Goal: Task Accomplishment & Management: Manage account settings

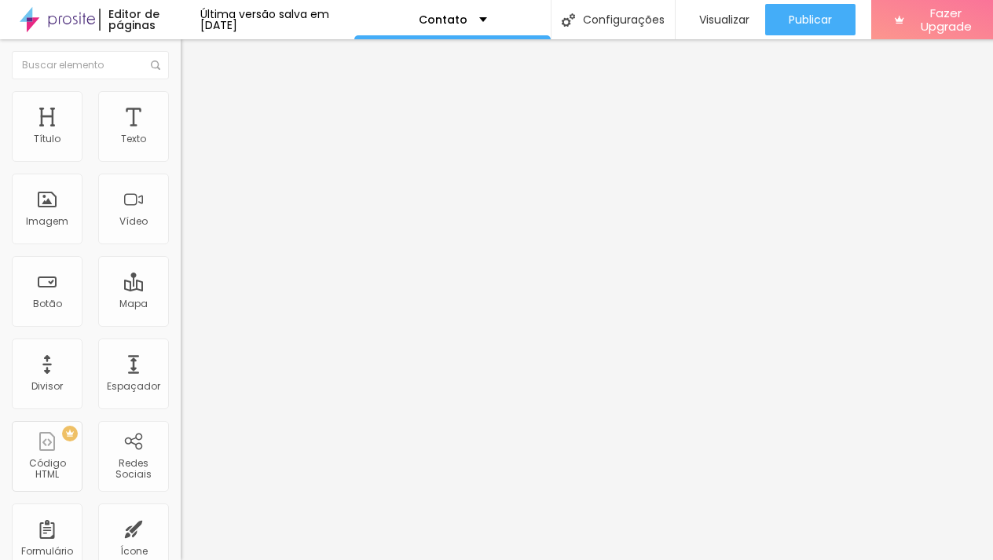
click at [181, 94] on img at bounding box center [188, 98] width 14 height 14
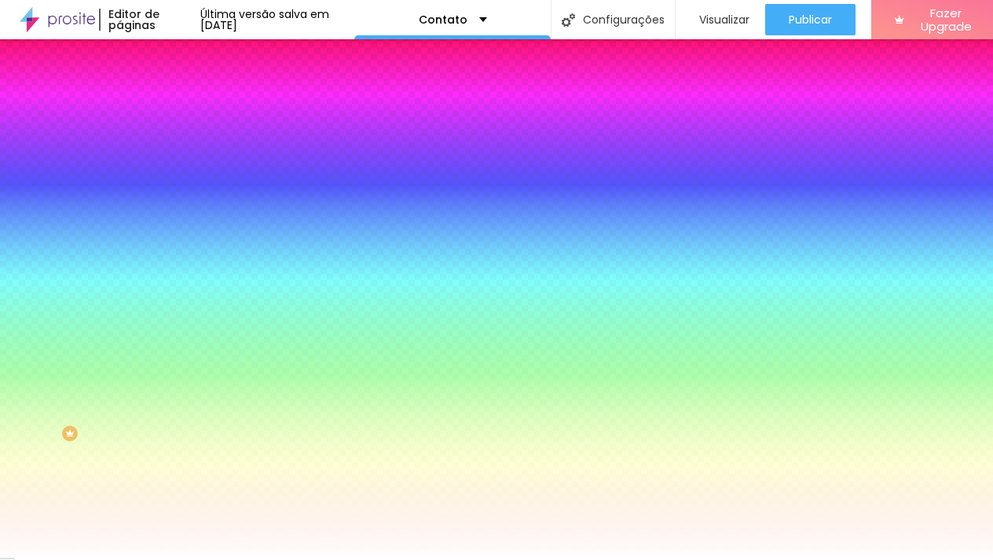
type input "14"
type input "17"
type input "25"
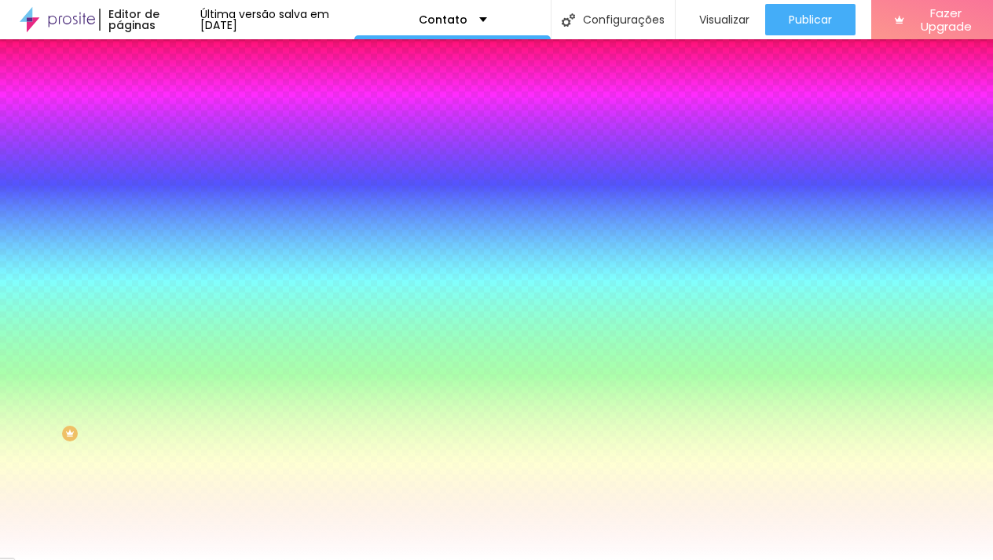
type input "25"
type input "38"
type input "52"
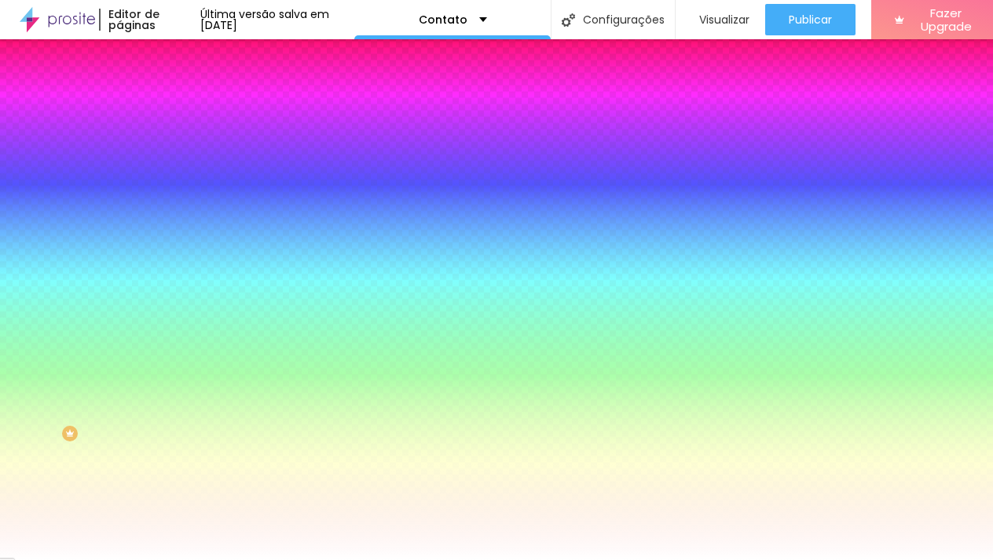
type input "65"
type input "76"
type input "87"
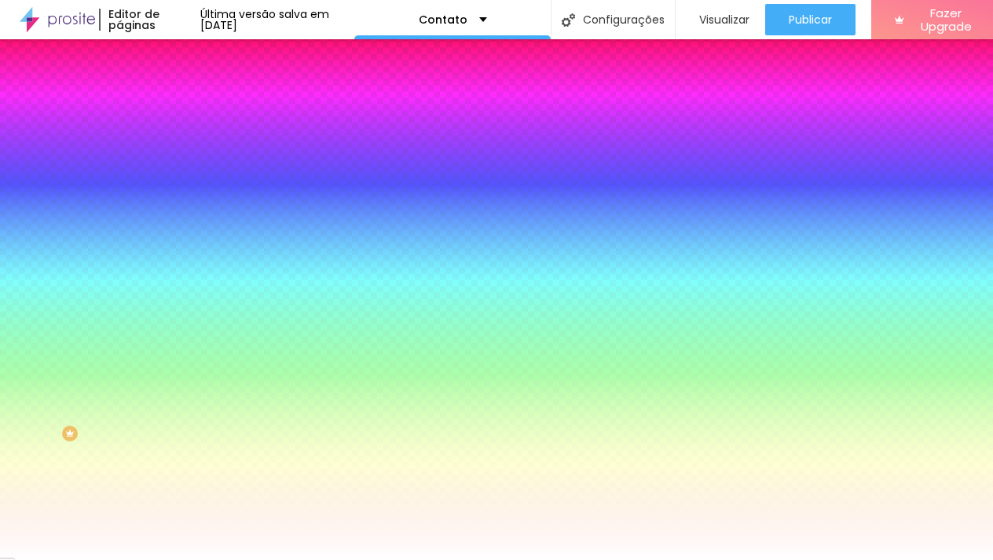
type input "87"
type input "96"
type input "102"
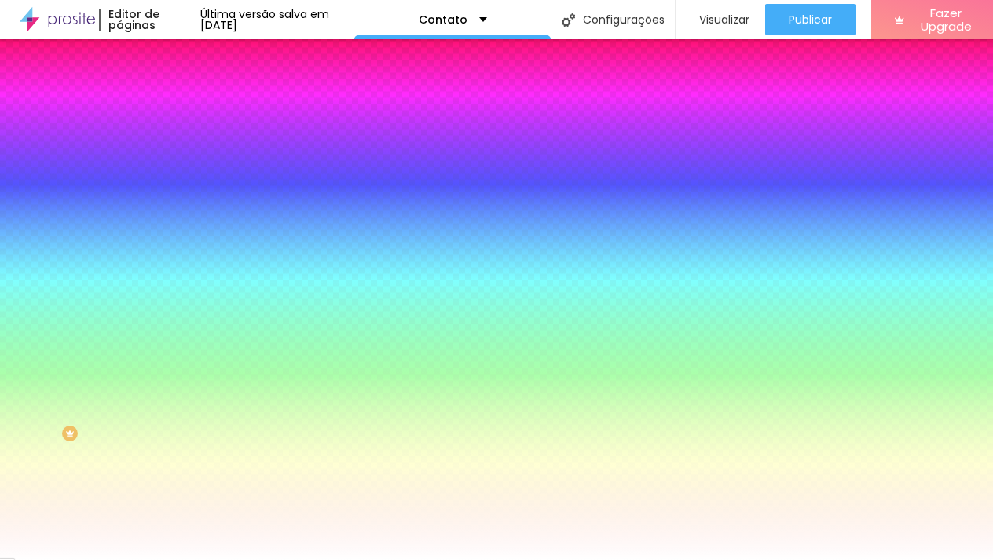
type input "109"
type input "115"
type input "120"
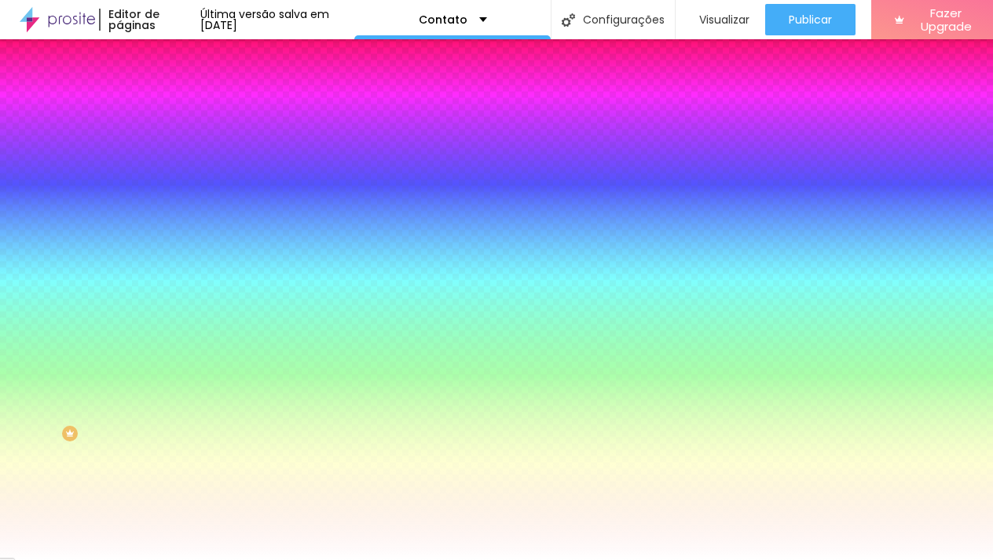
type input "120"
type input "125"
type input "127"
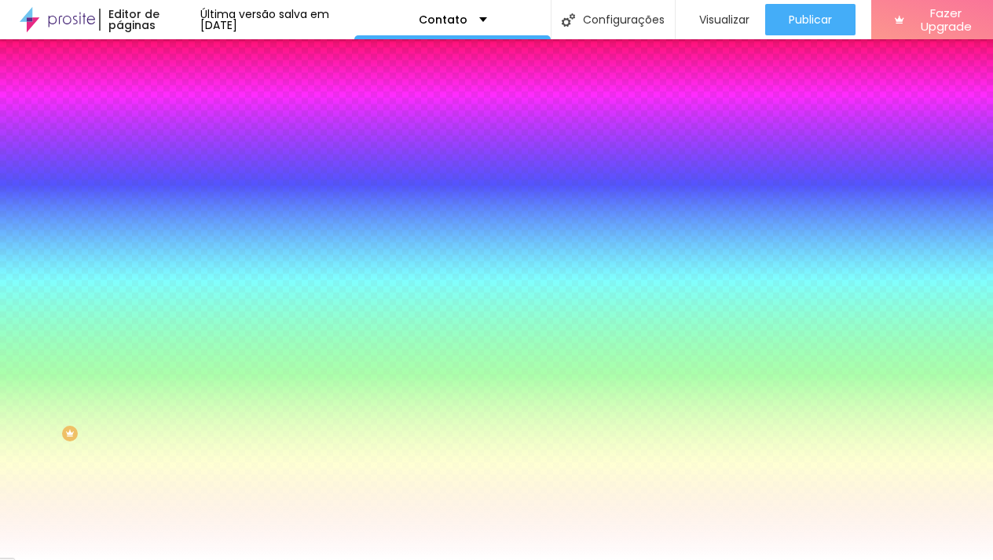
type input "128"
type input "130"
drag, startPoint x: 42, startPoint y: 196, endPoint x: 99, endPoint y: 194, distance: 56.6
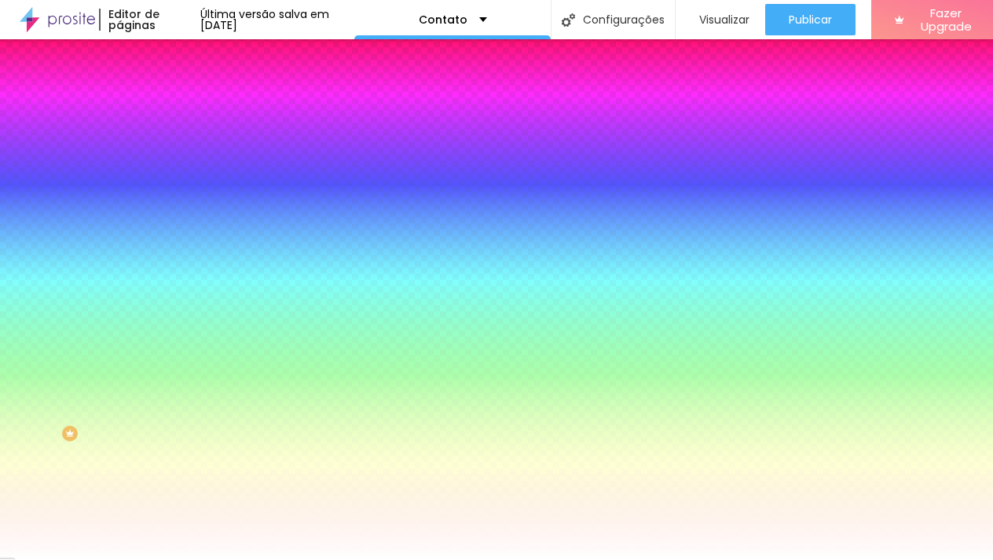
click at [181, 348] on input "range" at bounding box center [231, 354] width 101 height 13
type input "125"
type input "123"
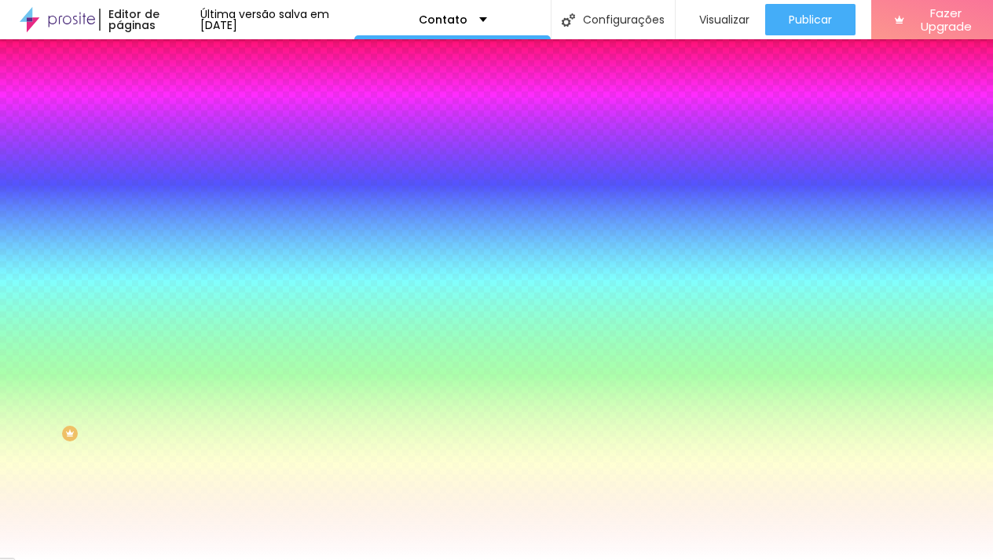
type input "122"
type input "118"
type input "112"
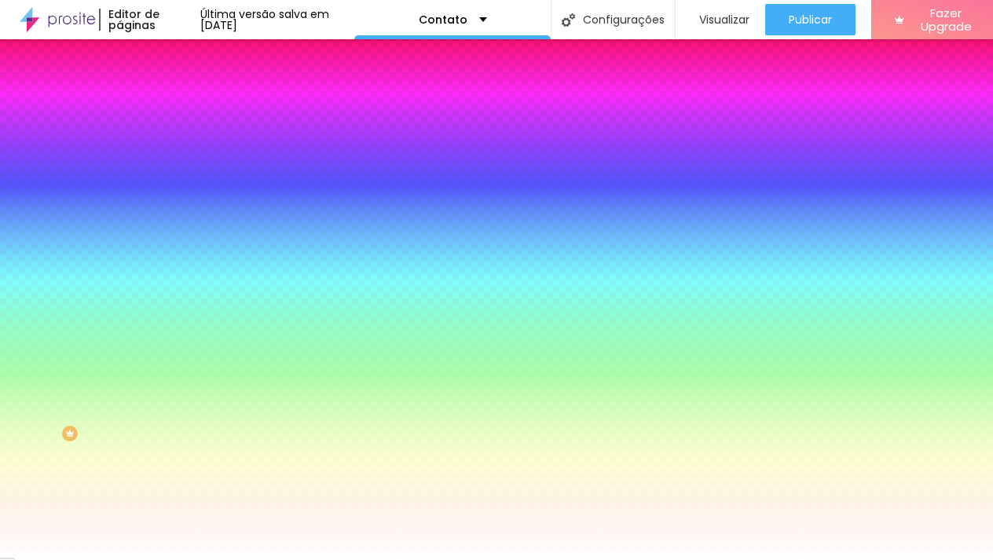
type input "112"
type input "107"
type input "104"
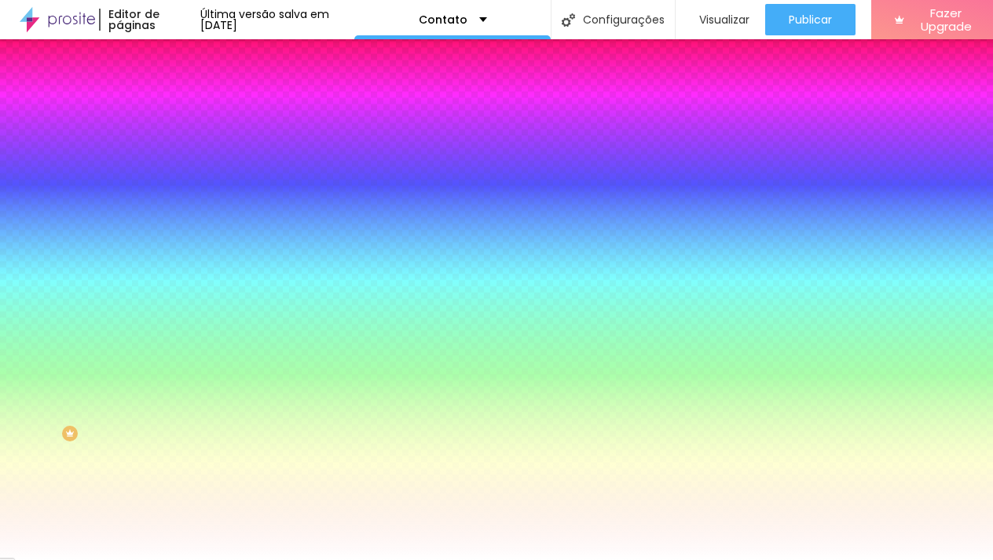
type input "99"
type input "95"
type input "92"
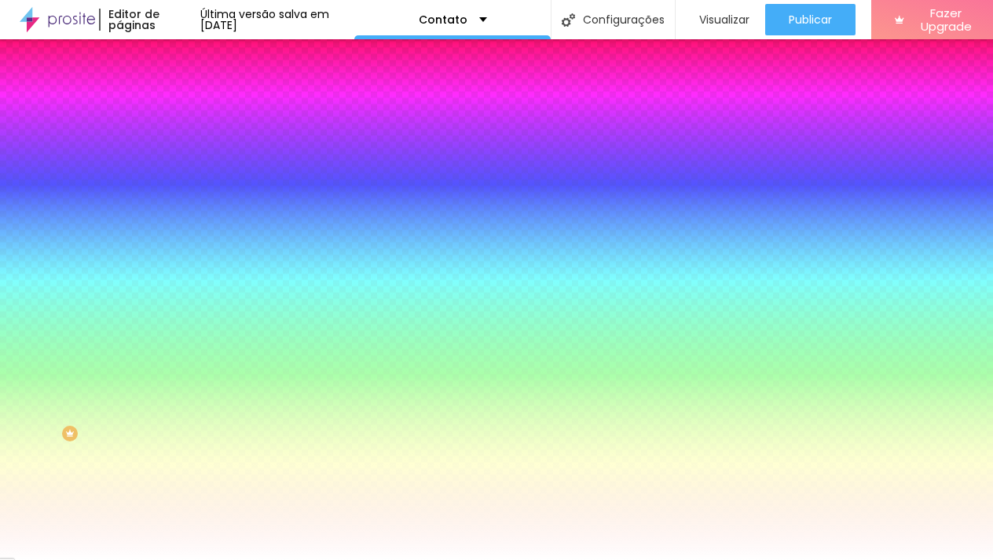
type input "92"
type input "91"
type input "87"
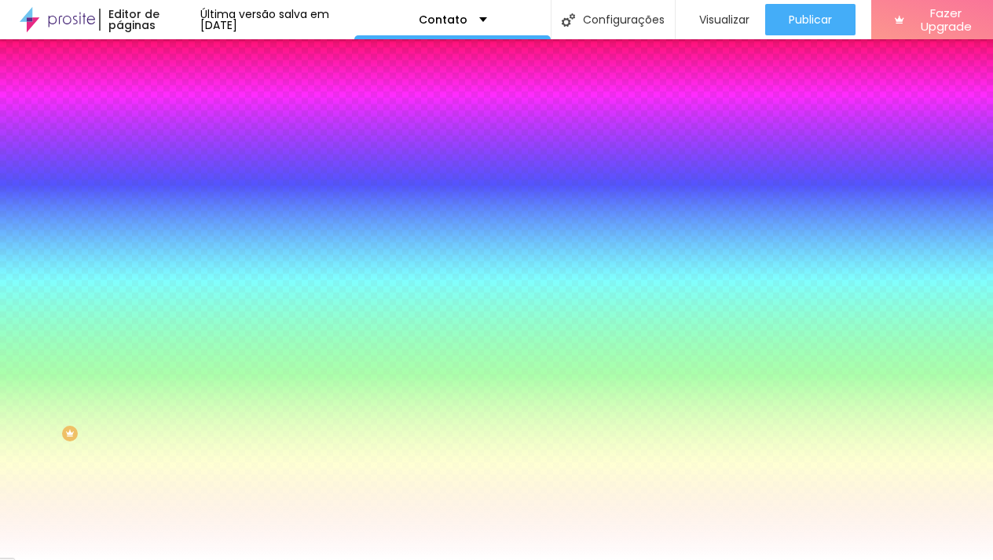
type input "86"
type input "84"
type input "81"
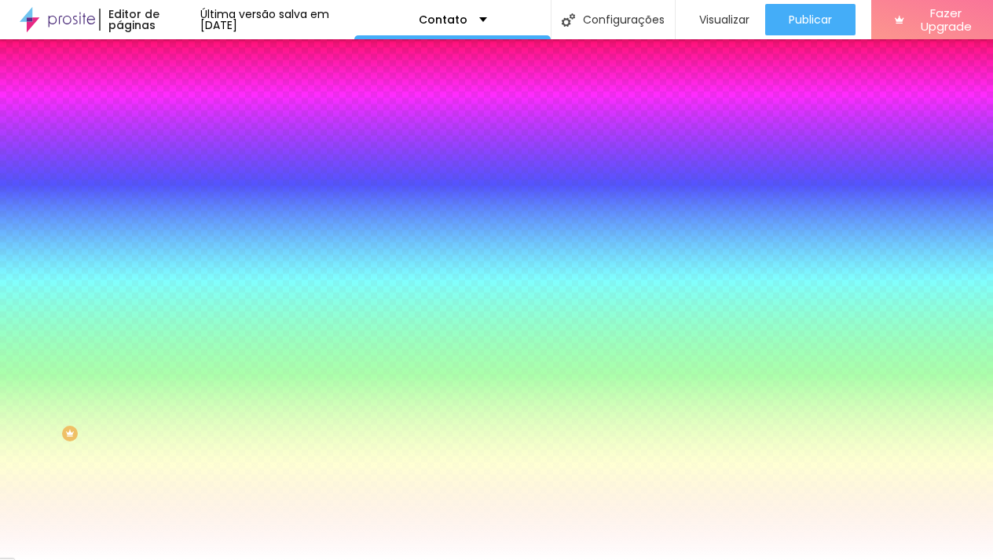
type input "81"
type input "76"
type input "71"
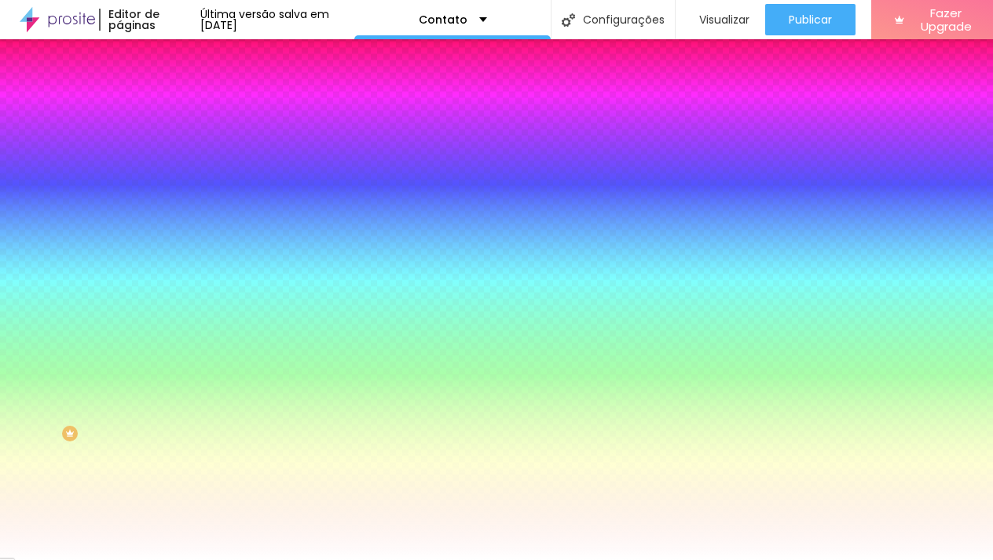
type input "64"
type input "59"
type input "56"
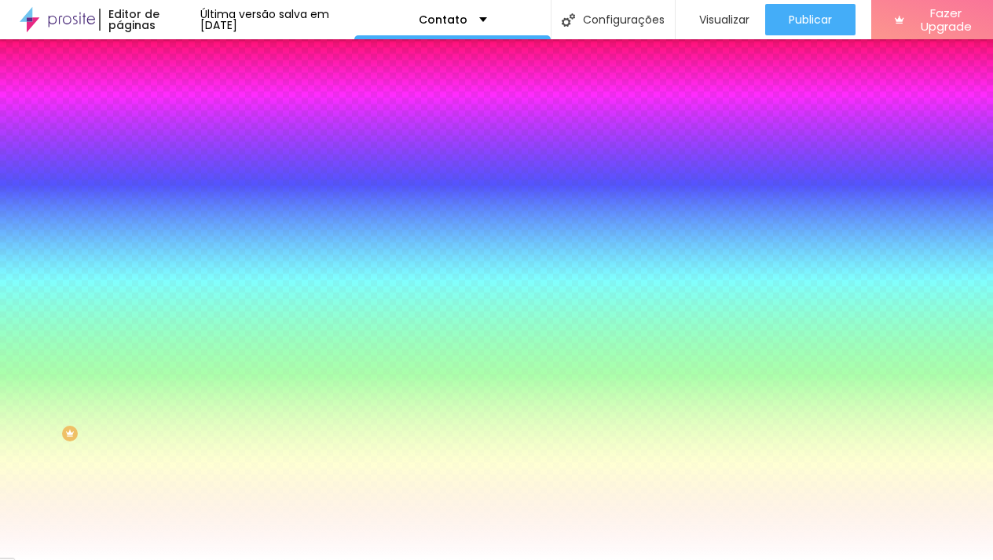
type input "56"
type input "54"
type input "53"
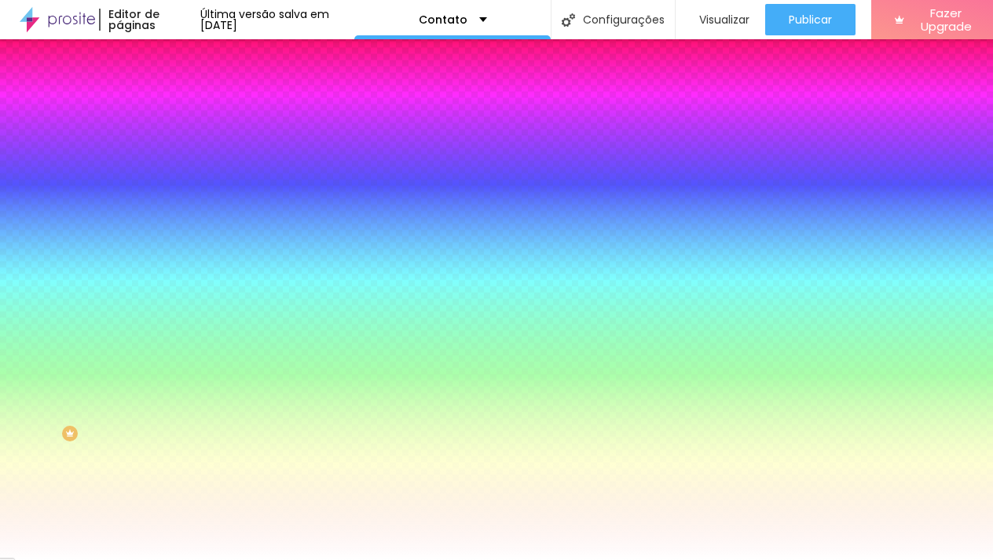
drag, startPoint x: 97, startPoint y: 194, endPoint x: 62, endPoint y: 194, distance: 34.6
type input "53"
click at [181, 348] on input "range" at bounding box center [231, 354] width 101 height 13
click at [181, 107] on li "Avançado" at bounding box center [271, 115] width 181 height 16
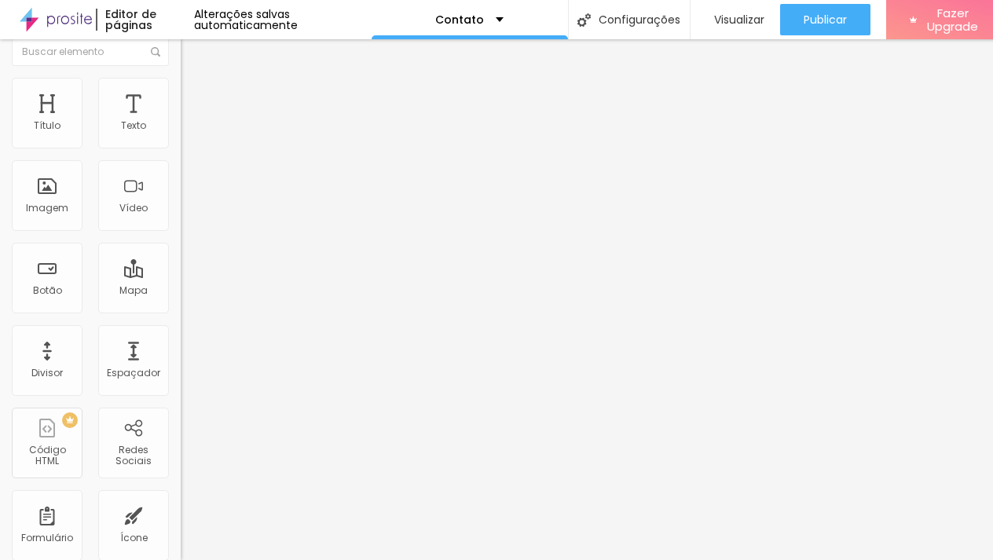
scroll to position [13, 0]
click at [181, 77] on img at bounding box center [188, 70] width 14 height 14
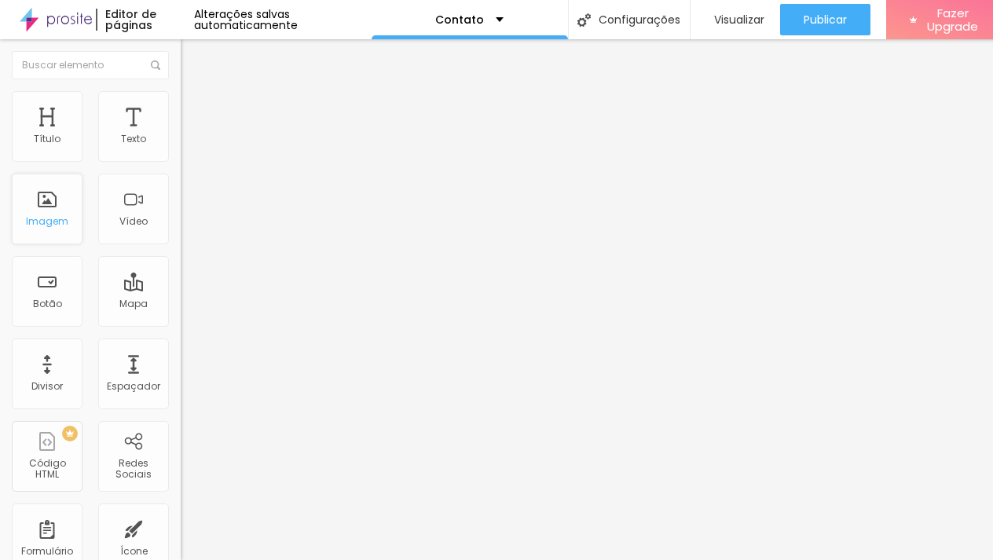
click at [48, 200] on div "Imagem" at bounding box center [47, 209] width 71 height 71
click at [49, 209] on div "Imagem" at bounding box center [47, 209] width 71 height 71
click at [47, 225] on div "Imagem" at bounding box center [47, 221] width 42 height 11
click at [99, 68] on input "text" at bounding box center [90, 65] width 157 height 28
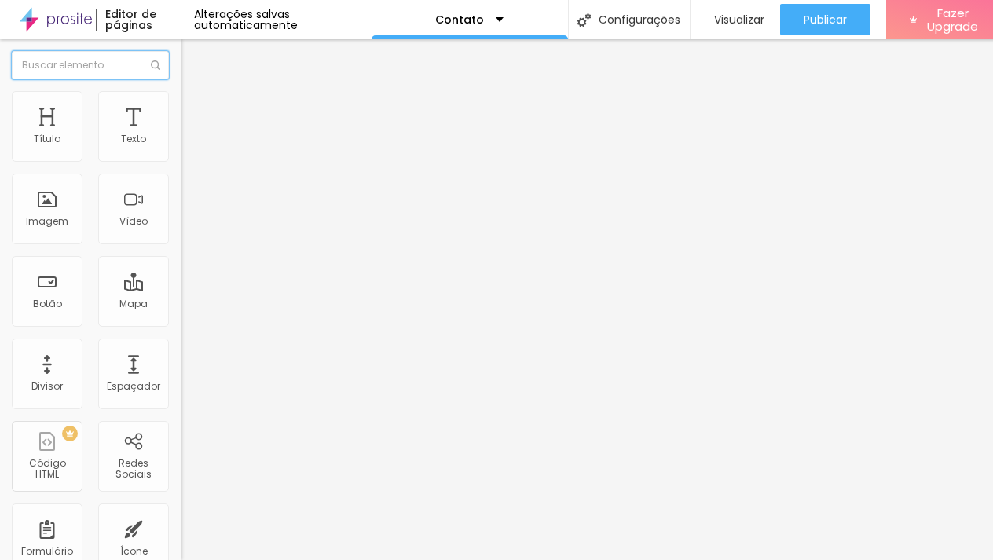
click at [99, 68] on input "text" at bounding box center [90, 65] width 157 height 28
click at [53, 189] on div "Imagem" at bounding box center [47, 209] width 71 height 71
click at [41, 206] on div "Imagem" at bounding box center [47, 209] width 71 height 71
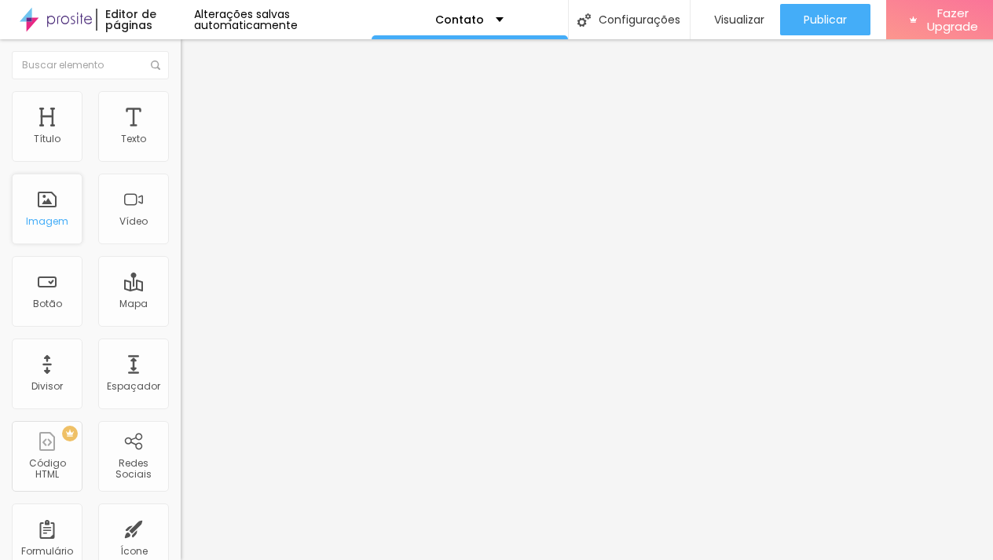
click at [41, 206] on div "Imagem" at bounding box center [47, 209] width 71 height 71
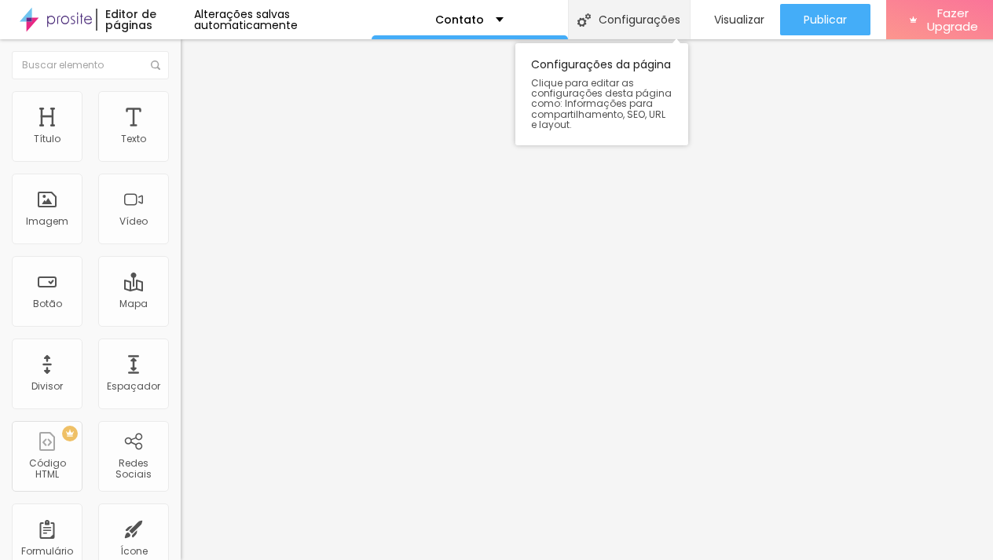
click at [583, 27] on div "Configurações" at bounding box center [629, 19] width 122 height 39
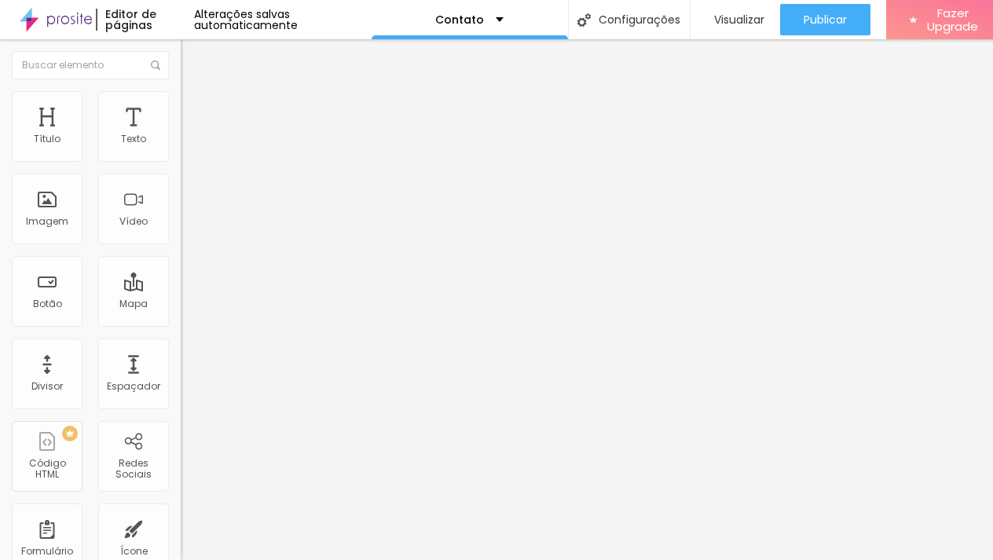
scroll to position [10, 0]
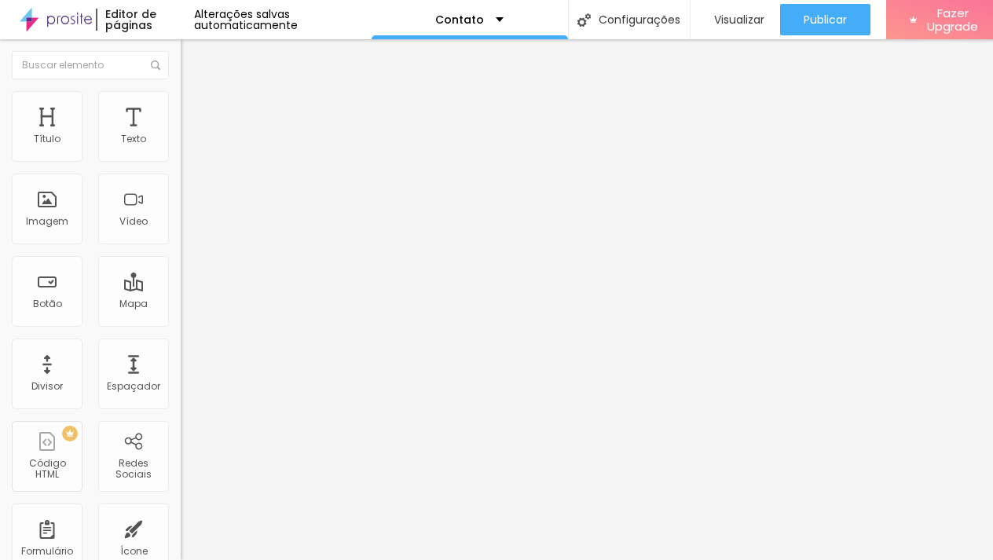
click at [714, 26] on span "Visualizar" at bounding box center [739, 19] width 50 height 13
click at [112, 27] on div "Editor de páginas" at bounding box center [145, 20] width 98 height 22
click at [68, 26] on img at bounding box center [56, 19] width 72 height 39
